Goal: Task Accomplishment & Management: Manage account settings

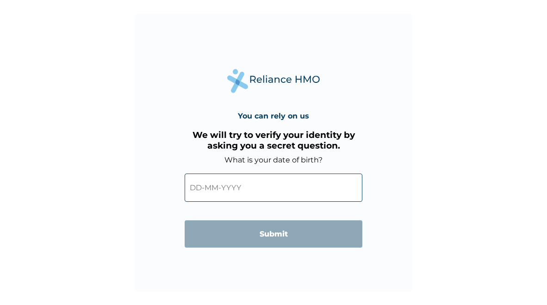
click at [198, 190] on input "text" at bounding box center [273, 187] width 178 height 28
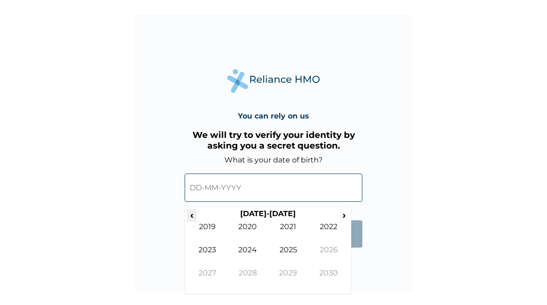
click at [194, 215] on span "‹" at bounding box center [192, 215] width 10 height 12
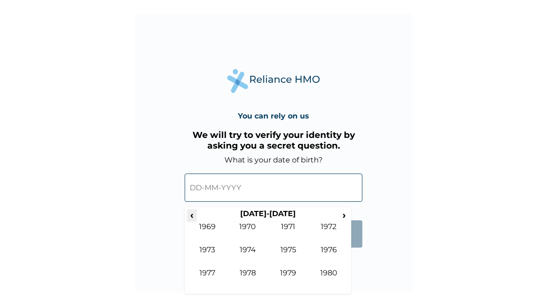
click at [194, 215] on span "‹" at bounding box center [192, 215] width 10 height 12
click at [344, 214] on span "›" at bounding box center [344, 215] width 10 height 12
click at [194, 215] on span "‹" at bounding box center [192, 215] width 10 height 12
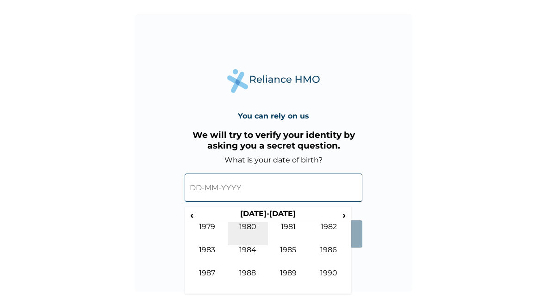
click at [248, 226] on td "1980" at bounding box center [247, 233] width 41 height 23
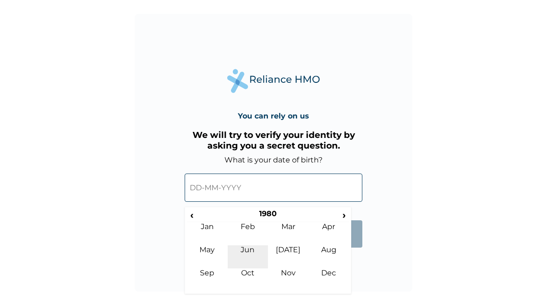
click at [253, 248] on td "Jun" at bounding box center [247, 256] width 41 height 23
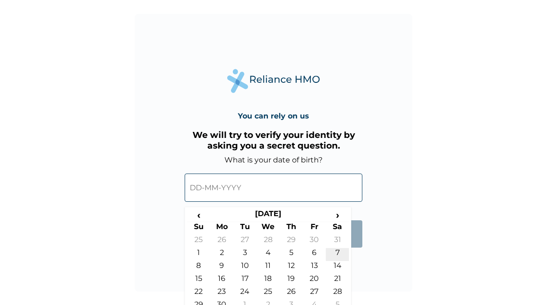
click at [335, 250] on td "7" at bounding box center [337, 254] width 23 height 13
type input "[DATE]"
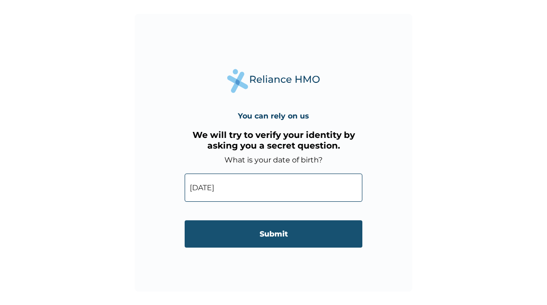
click at [304, 240] on input "Submit" at bounding box center [273, 233] width 178 height 27
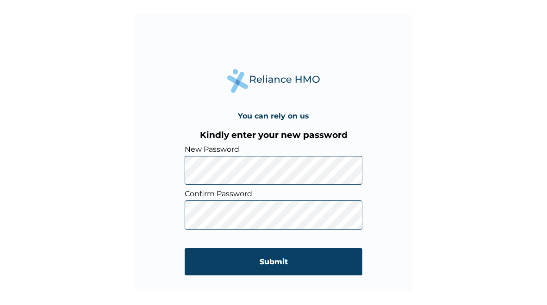
click at [394, 194] on div "You can rely on us Kindly enter your new password New Password Confirm Password…" at bounding box center [273, 152] width 277 height 277
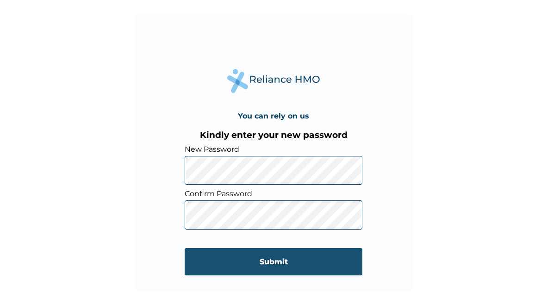
click at [278, 265] on input "Submit" at bounding box center [273, 261] width 178 height 27
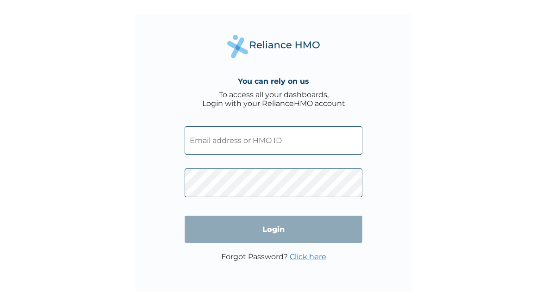
click at [278, 139] on input "text" at bounding box center [273, 140] width 178 height 28
type input "bayemibo@3timpex.com"
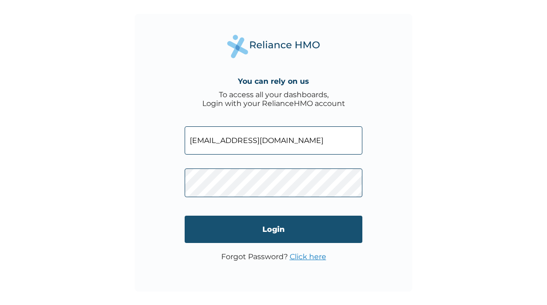
click at [247, 234] on input "Login" at bounding box center [273, 228] width 178 height 27
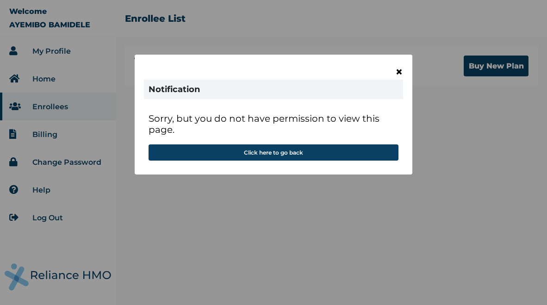
click at [399, 72] on span "×" at bounding box center [399, 72] width 8 height 16
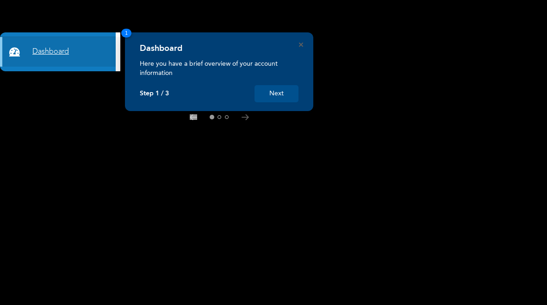
click at [40, 52] on link "Dashboard" at bounding box center [58, 52] width 116 height 30
click at [55, 53] on link "Dashboard" at bounding box center [58, 52] width 116 height 30
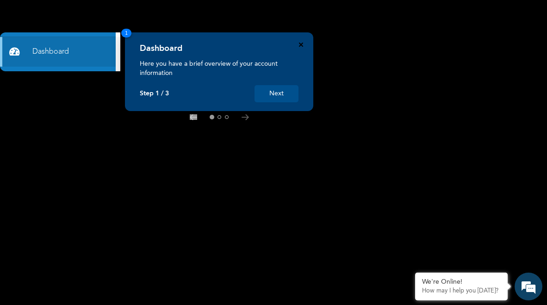
click at [302, 45] on icon "Close" at bounding box center [301, 45] width 4 height 4
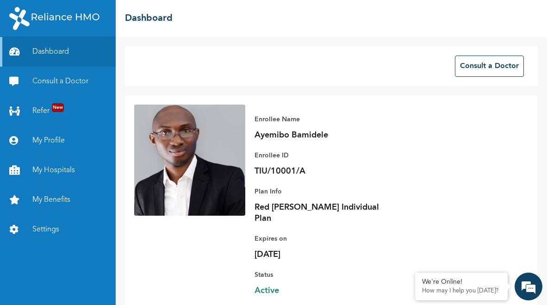
click at [527, 209] on div "Enrollee Name Ayemibo Bamidele Enrollee ID TIU/10001/A Plan Info Red Beryl Indi…" at bounding box center [386, 204] width 283 height 201
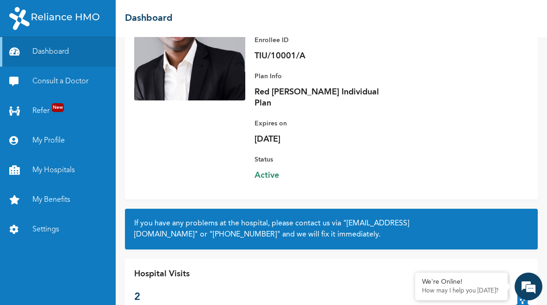
scroll to position [132, 0]
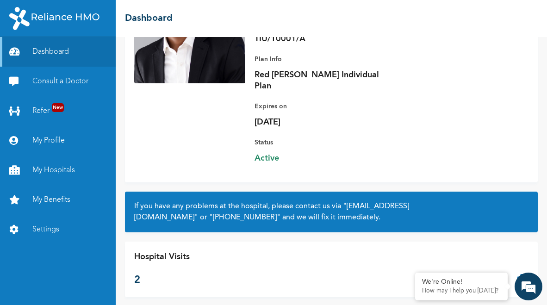
click at [225, 255] on div "Hospital Visits 2" at bounding box center [331, 268] width 412 height 55
click at [173, 252] on div "Hospital Visits 2" at bounding box center [161, 269] width 55 height 37
click at [203, 147] on div "Enrollee Name Ayemibo Bamidele Enrollee ID TIU/10001/A Plan Info Red Beryl Indi…" at bounding box center [331, 72] width 412 height 219
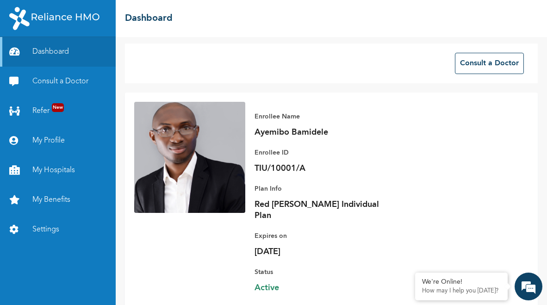
scroll to position [0, 0]
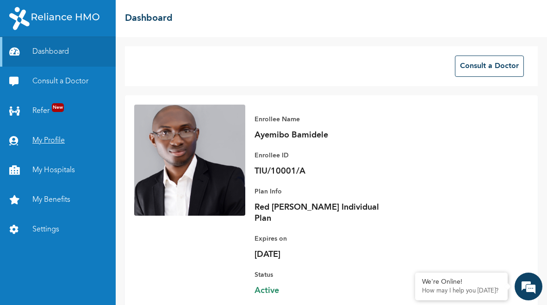
click at [43, 141] on link "My Profile" at bounding box center [58, 141] width 116 height 30
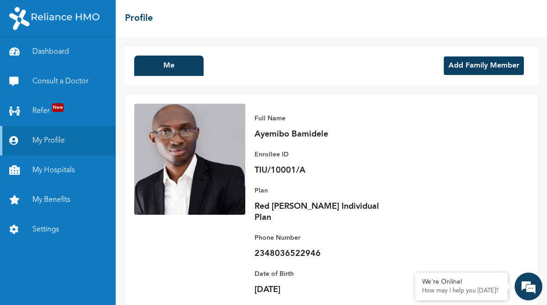
click at [482, 65] on button "Add Family Member" at bounding box center [483, 65] width 80 height 18
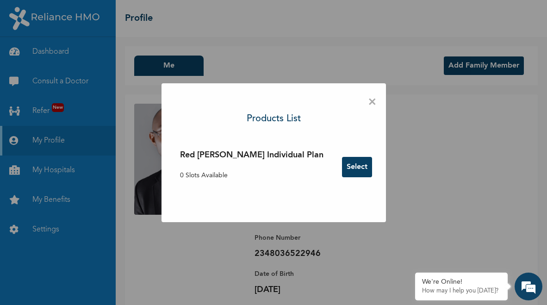
click at [342, 169] on button "Select" at bounding box center [357, 167] width 30 height 20
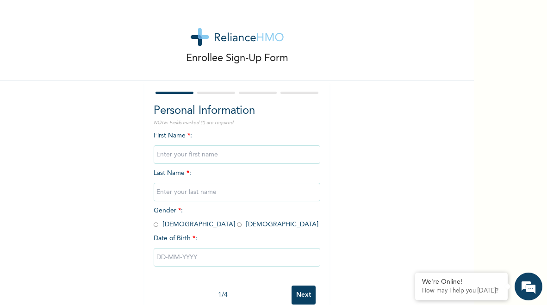
click at [398, 179] on div "Enrollee Sign-Up Form Personal Information NOTE: Fields marked (*) are required…" at bounding box center [236, 159] width 473 height 318
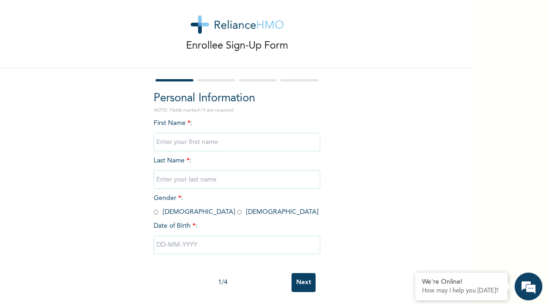
scroll to position [13, 0]
click at [258, 135] on input "text" at bounding box center [237, 141] width 166 height 18
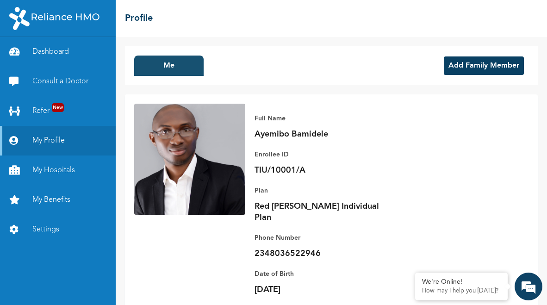
click at [178, 61] on button "Me" at bounding box center [168, 65] width 69 height 20
click at [253, 84] on div "Me Add Family Member" at bounding box center [331, 65] width 412 height 39
click at [520, 282] on em at bounding box center [528, 286] width 25 height 25
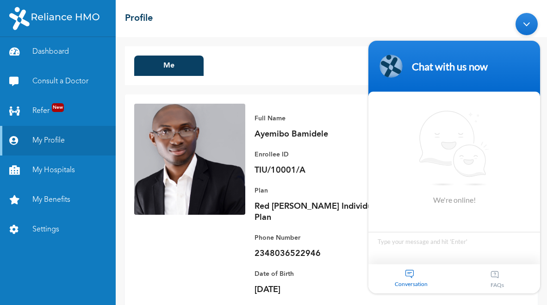
click at [528, 291] on div "FAQs" at bounding box center [497, 278] width 86 height 29
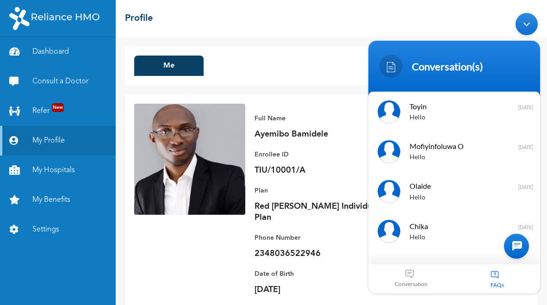
click at [483, 289] on div "FAQs" at bounding box center [497, 278] width 86 height 29
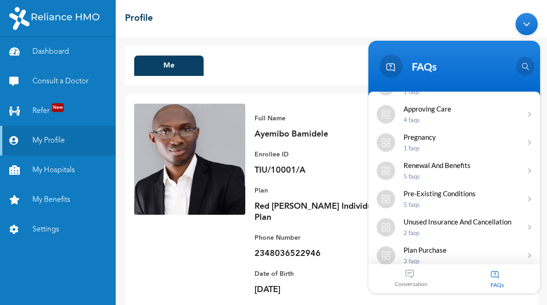
scroll to position [137, 0]
